Goal: Information Seeking & Learning: Understand process/instructions

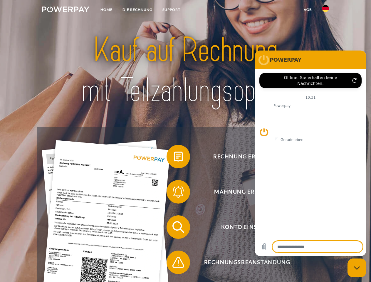
click at [66, 10] on img at bounding box center [65, 9] width 47 height 6
click at [325, 10] on img at bounding box center [325, 8] width 7 height 7
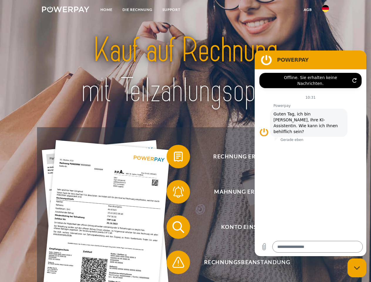
click at [308, 10] on link "agb" at bounding box center [308, 9] width 18 height 11
click at [174, 158] on span at bounding box center [169, 156] width 29 height 29
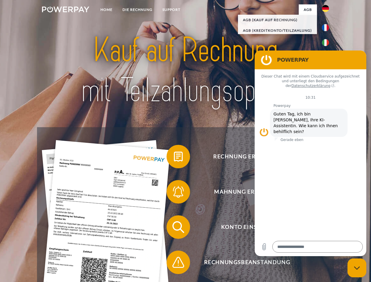
click at [174, 193] on span at bounding box center [169, 191] width 29 height 29
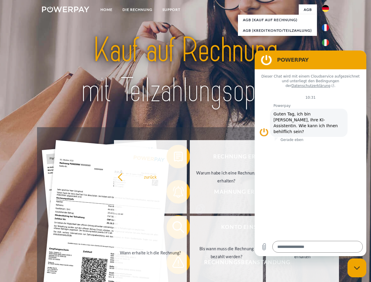
click at [190, 228] on link "Bis wann muss die Rechnung bezahlt werden?" at bounding box center [226, 252] width 73 height 73
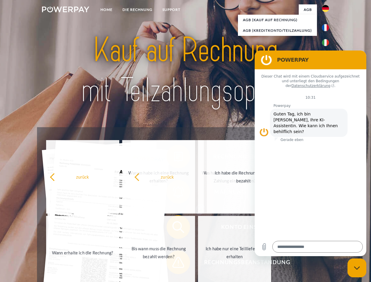
click at [174, 264] on span at bounding box center [169, 262] width 29 height 29
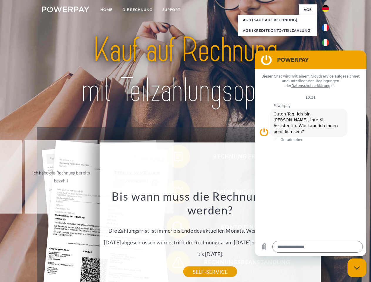
click at [357, 268] on icon "Messaging-Fenster schließen" at bounding box center [357, 268] width 6 height 4
type textarea "*"
